Goal: Task Accomplishment & Management: Use online tool/utility

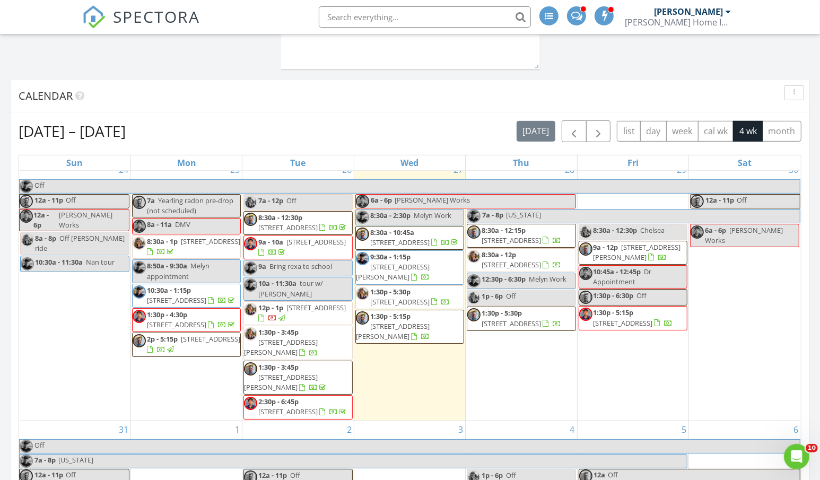
click at [417, 274] on span "[STREET_ADDRESS][PERSON_NAME]" at bounding box center [393, 272] width 74 height 20
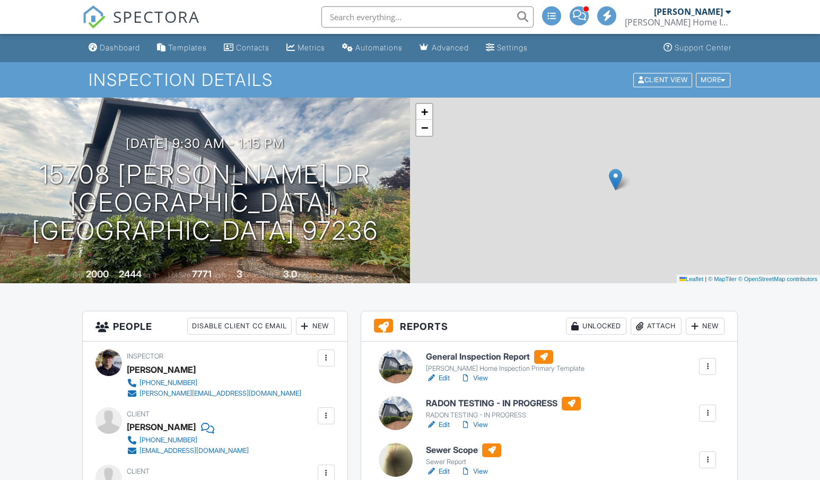
scroll to position [191, 0]
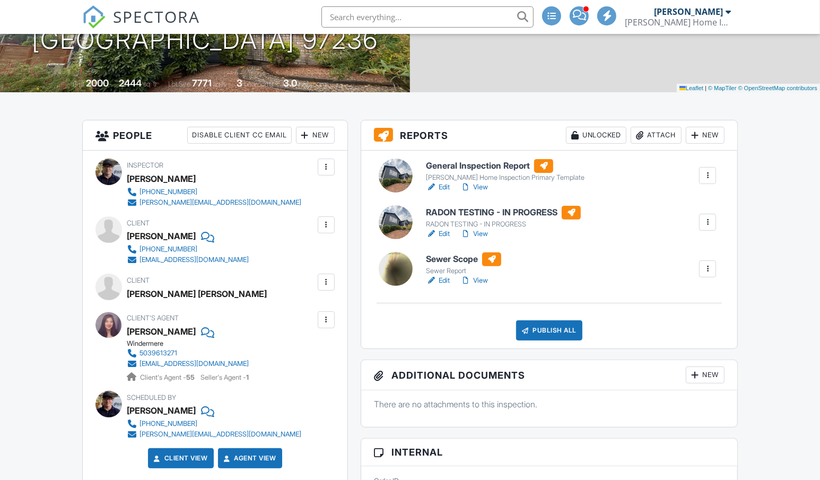
click at [706, 274] on div at bounding box center [707, 269] width 11 height 11
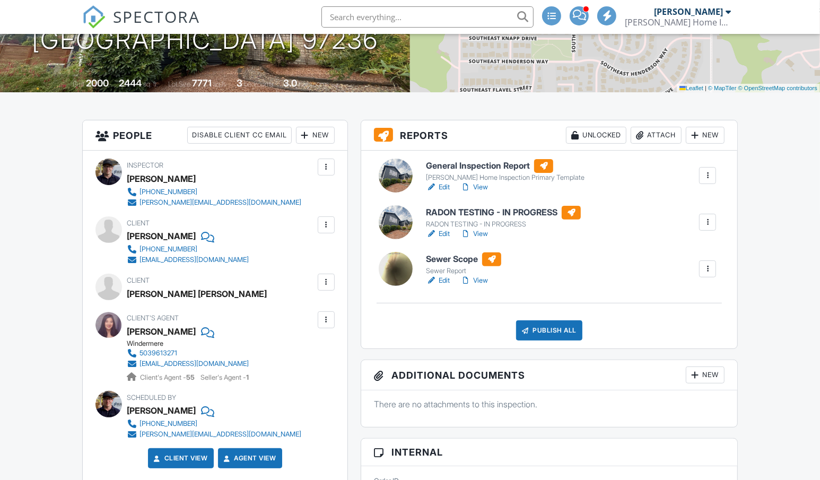
scroll to position [183, 0]
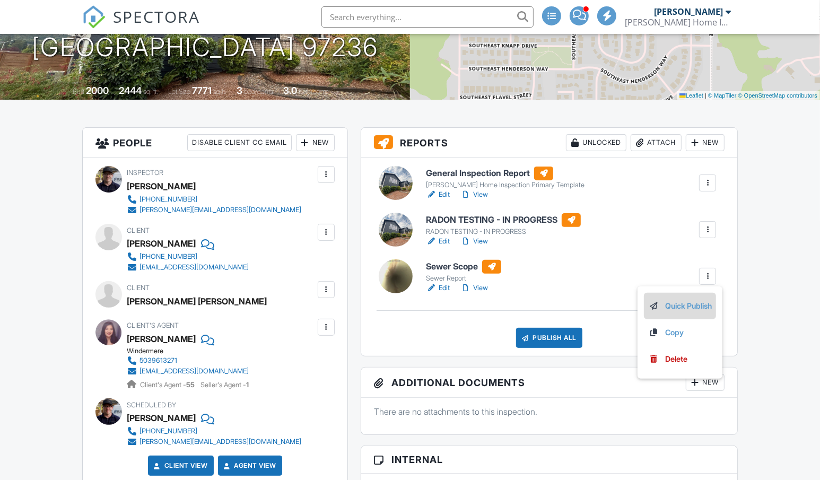
click at [680, 308] on link "Quick Publish" at bounding box center [680, 306] width 64 height 12
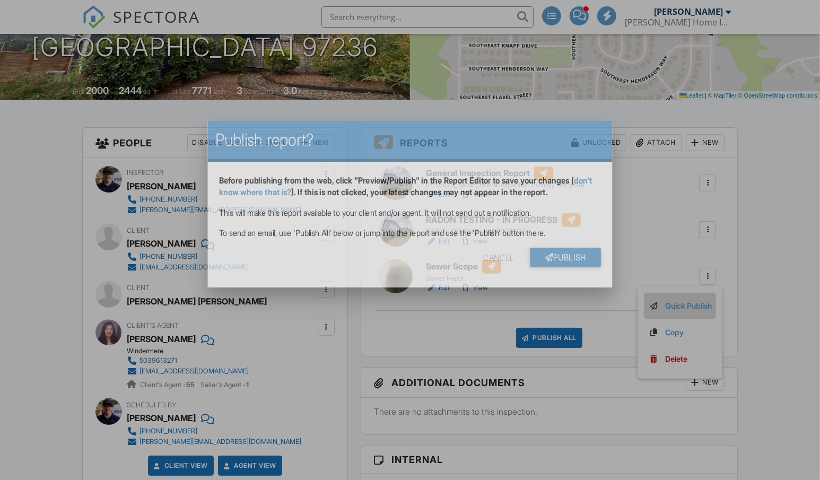
scroll to position [0, 0]
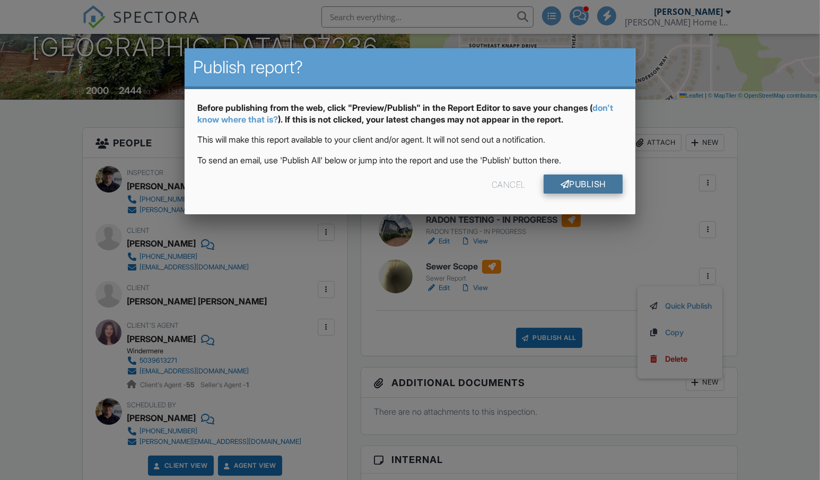
click at [584, 182] on link "Publish" at bounding box center [582, 183] width 79 height 19
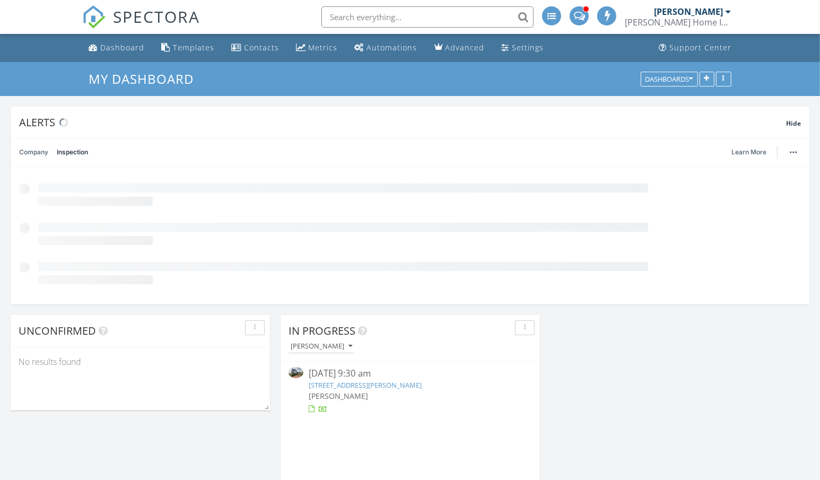
scroll to position [1151, 820]
